Goal: Communication & Community: Share content

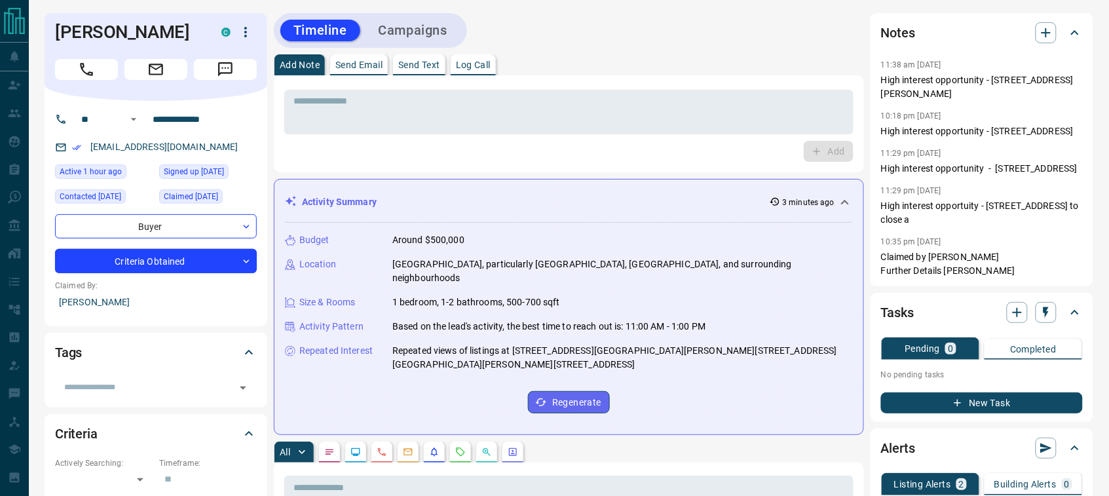
click at [361, 54] on button "Send Email" at bounding box center [359, 64] width 58 height 21
click at [361, 60] on p "Send Email" at bounding box center [358, 64] width 47 height 9
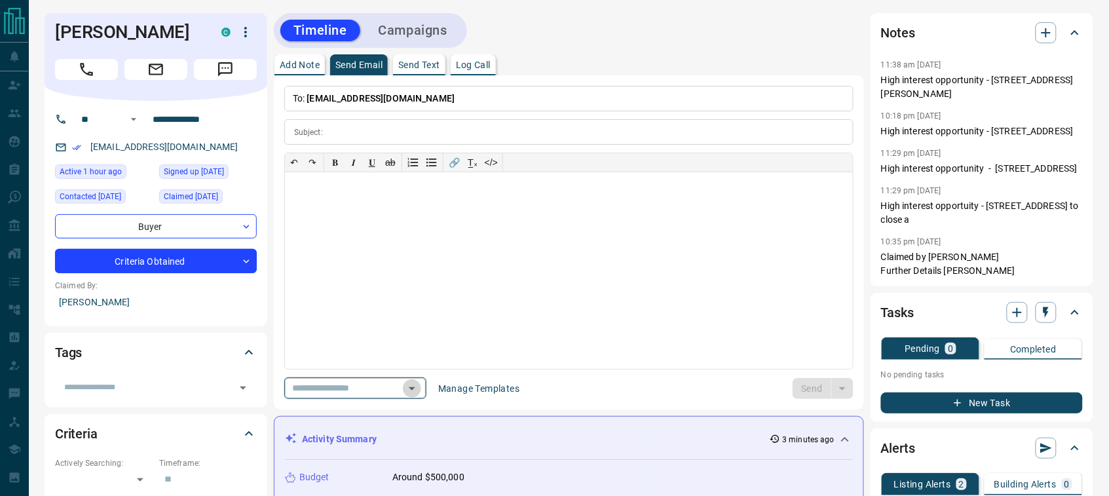
click at [420, 387] on icon "Open" at bounding box center [412, 388] width 16 height 16
click at [420, 386] on icon "Close" at bounding box center [412, 388] width 16 height 16
click at [420, 384] on icon "Open" at bounding box center [412, 388] width 16 height 16
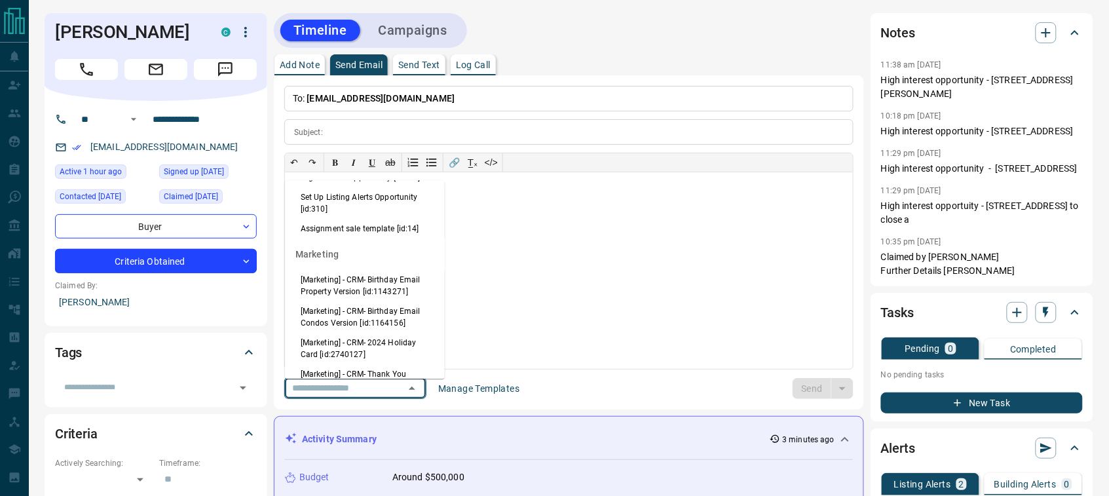
scroll to position [1371, 0]
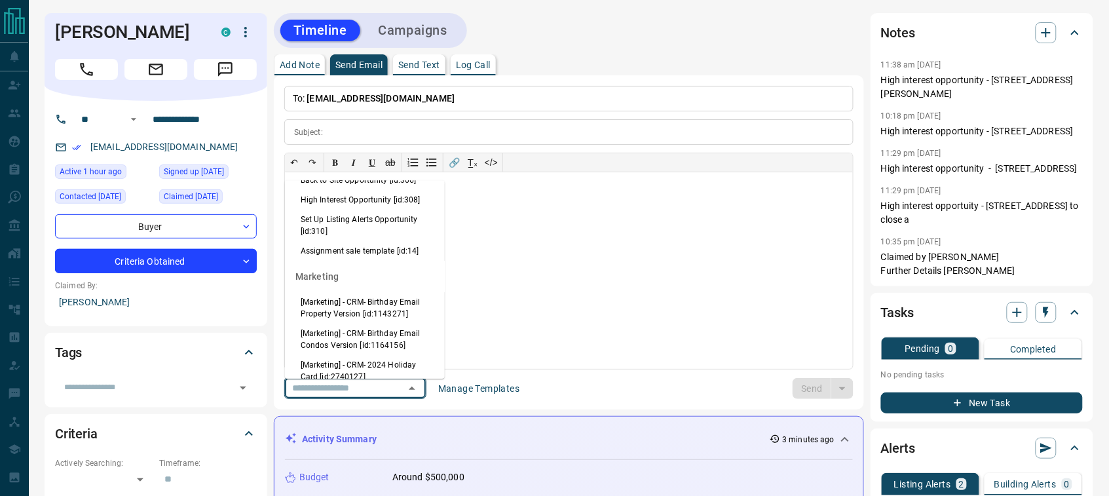
click at [333, 210] on li "High Interest Opportunity [id:308]" at bounding box center [365, 200] width 160 height 20
type input "**********"
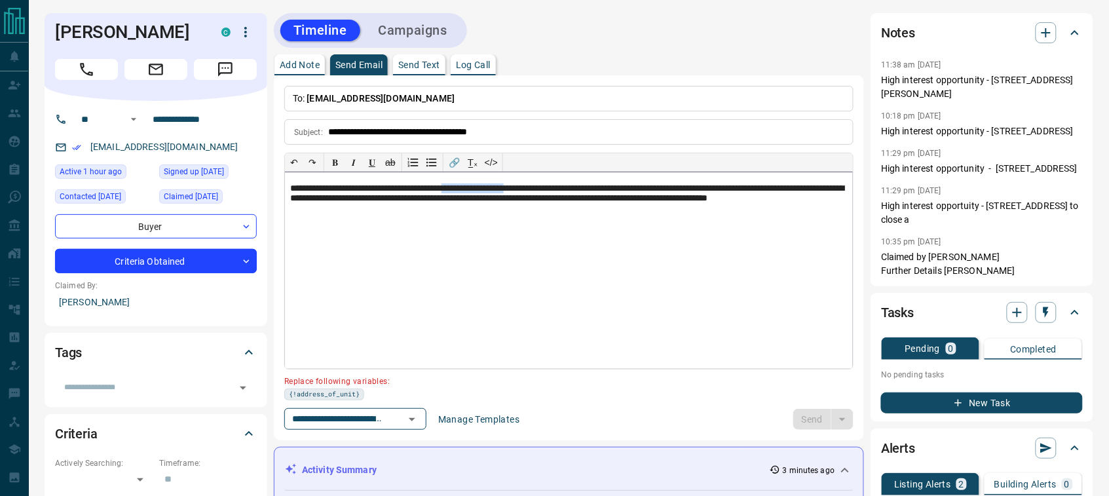
drag, startPoint x: 552, startPoint y: 188, endPoint x: 479, endPoint y: 189, distance: 73.3
click at [479, 189] on p "**********" at bounding box center [568, 200] width 557 height 35
paste div
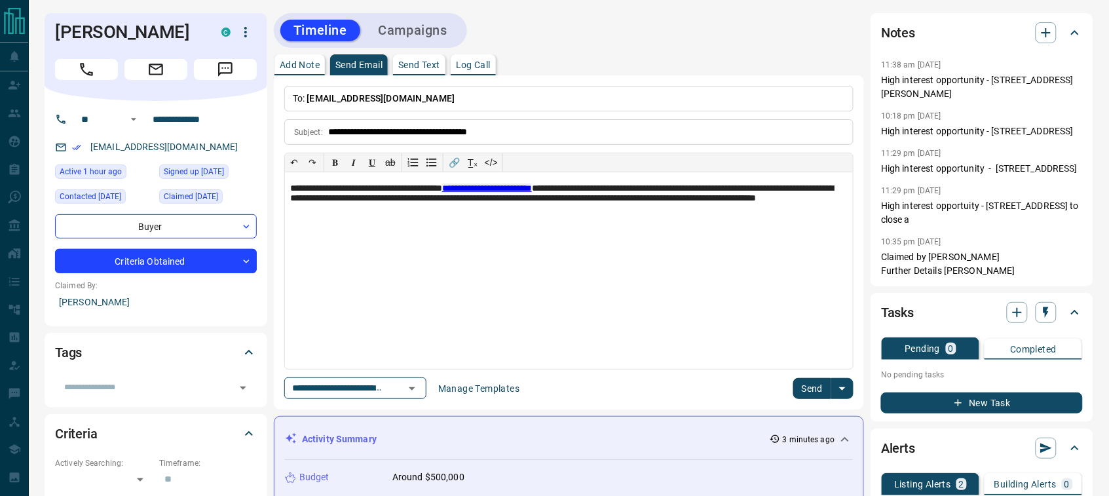
click at [816, 390] on button "Send" at bounding box center [812, 388] width 39 height 21
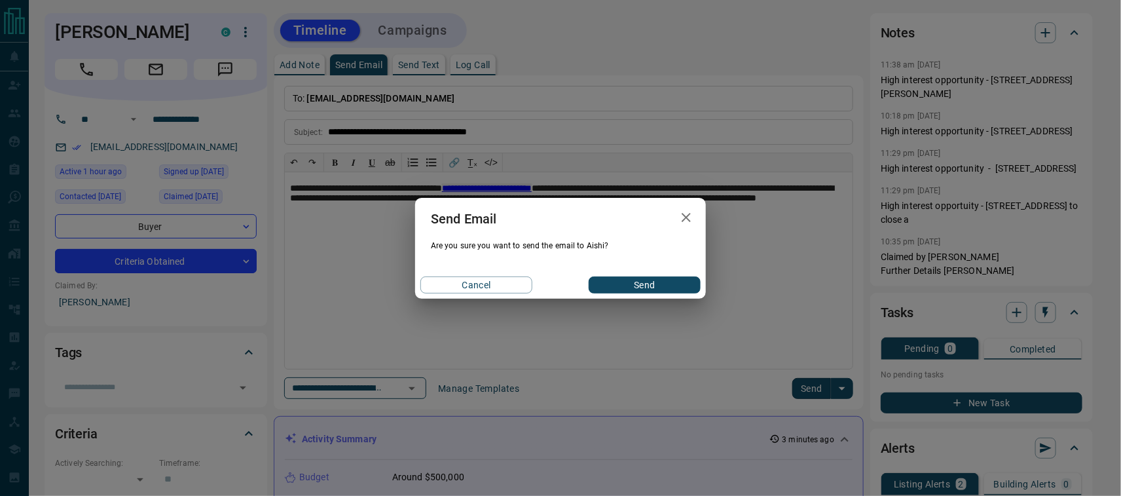
click at [669, 280] on button "Send" at bounding box center [645, 284] width 112 height 17
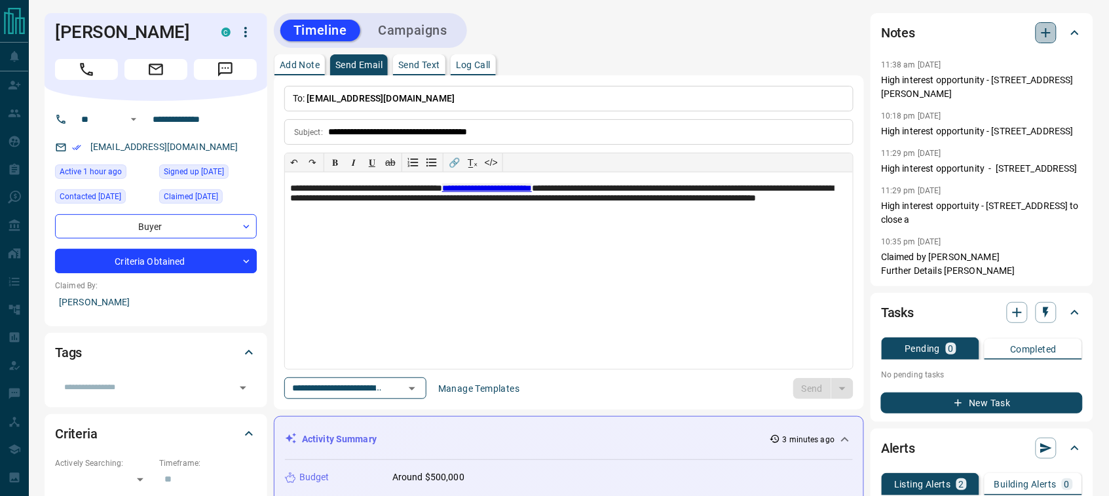
click at [1044, 31] on icon "button" at bounding box center [1046, 33] width 16 height 16
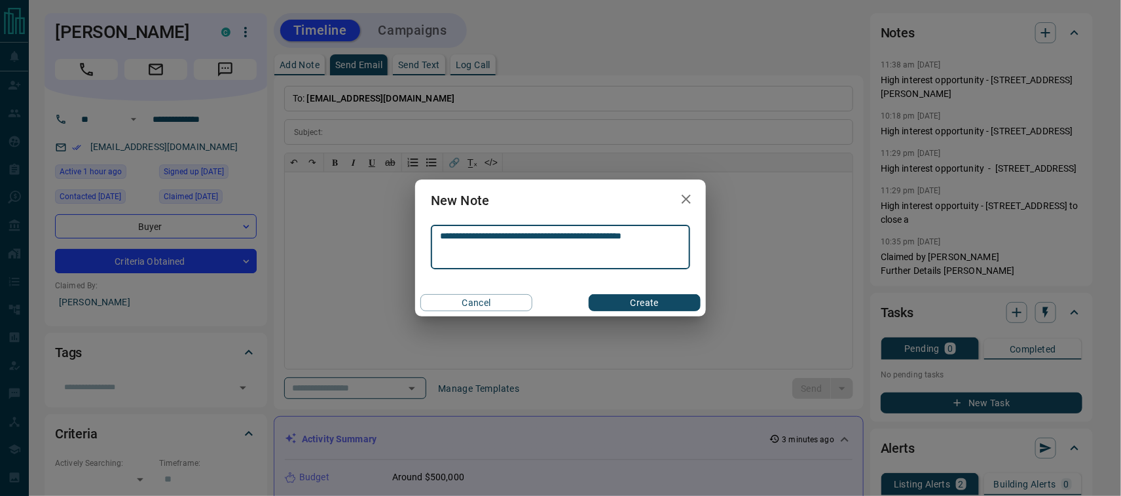
type textarea "**********"
click at [682, 305] on button "Create" at bounding box center [645, 302] width 112 height 17
